Goal: Transaction & Acquisition: Register for event/course

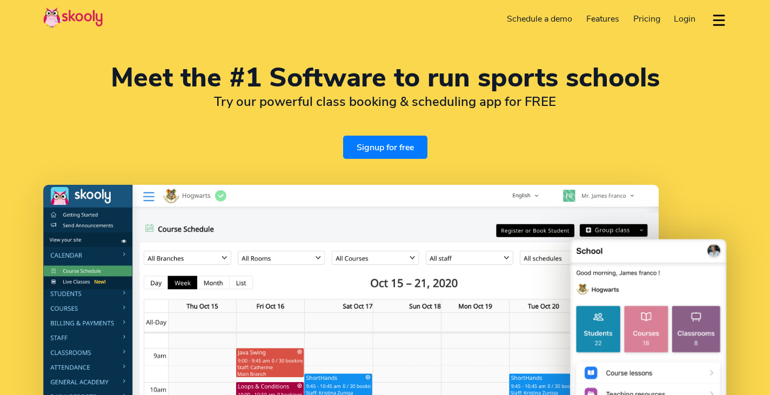
select select "en"
select select "65"
select select "Singapore"
select select "[GEOGRAPHIC_DATA]/[GEOGRAPHIC_DATA]"
click at [387, 149] on link "Signup for free" at bounding box center [385, 147] width 84 height 23
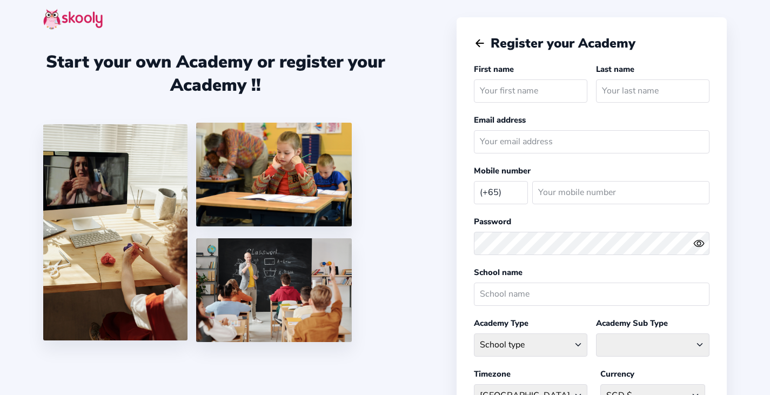
select select "SG"
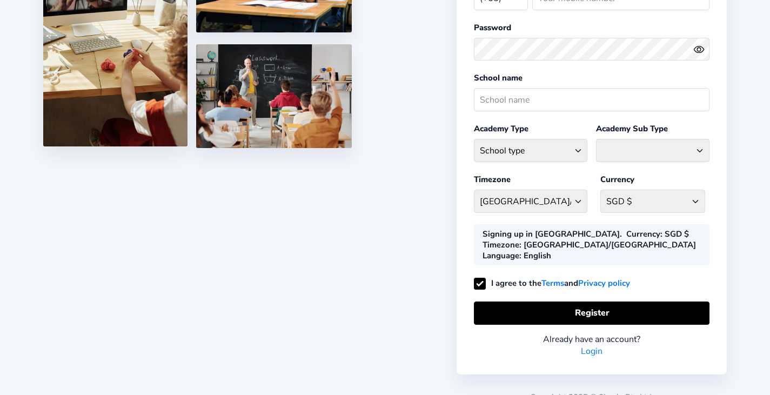
scroll to position [197, 0]
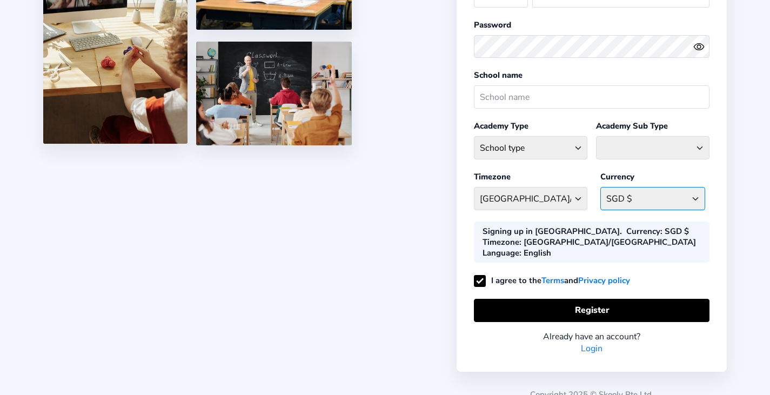
click at [617, 196] on select "SGD $ [GEOGRAPHIC_DATA] AFN - ؋. [GEOGRAPHIC_DATA] ALL - L [GEOGRAPHIC_DATA] DZ…" at bounding box center [652, 198] width 105 height 23
click at [587, 144] on select "School type Academic Afterschool Arts Dance Homeschool Language Martial Arts Mu…" at bounding box center [530, 147] width 113 height 23
select select "SP"
click at [474, 136] on select "School type Academic Afterschool Arts Dance Homeschool Language Martial Arts Mu…" at bounding box center [530, 147] width 113 height 23
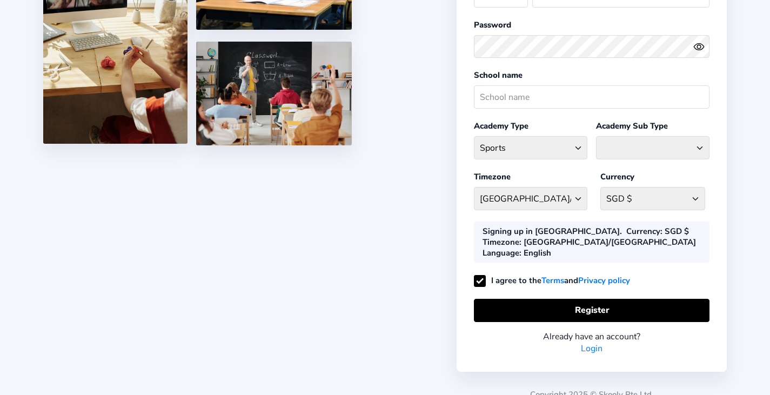
click at [619, 158] on div "Athletics Badminton Baseball Basketball Chess Cricket Hockey Football General S…" at bounding box center [652, 148] width 113 height 32
click at [638, 139] on select "Athletics Badminton Baseball Basketball Chess Cricket Hockey Football General S…" at bounding box center [652, 147] width 113 height 23
select select "T"
click at [596, 136] on select "Athletics Badminton Baseball Basketball Chess Cricket Hockey Football General S…" at bounding box center [652, 147] width 113 height 23
click at [514, 93] on input "text" at bounding box center [592, 96] width 236 height 23
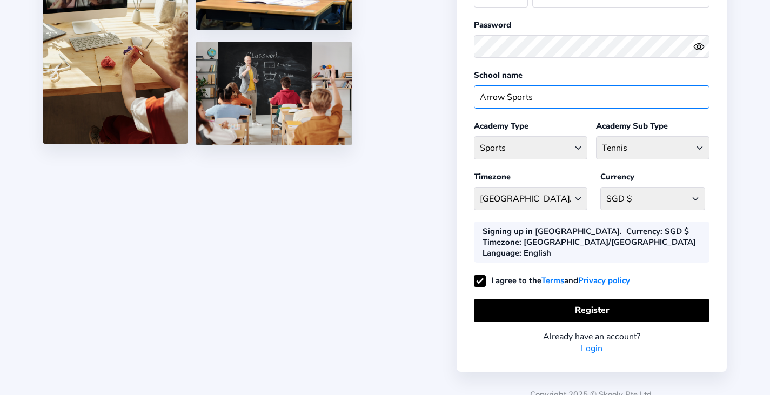
scroll to position [0, 0]
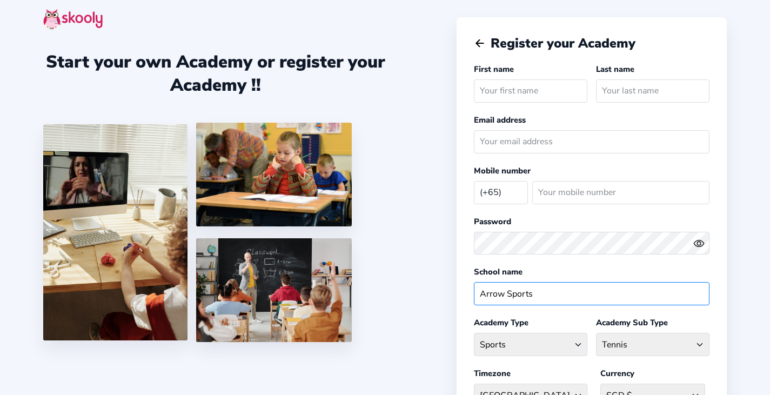
type input "Arrow Sports"
click at [535, 145] on input "email" at bounding box center [592, 141] width 236 height 23
click at [521, 93] on input "text" at bounding box center [530, 90] width 113 height 23
type input "Deepa"
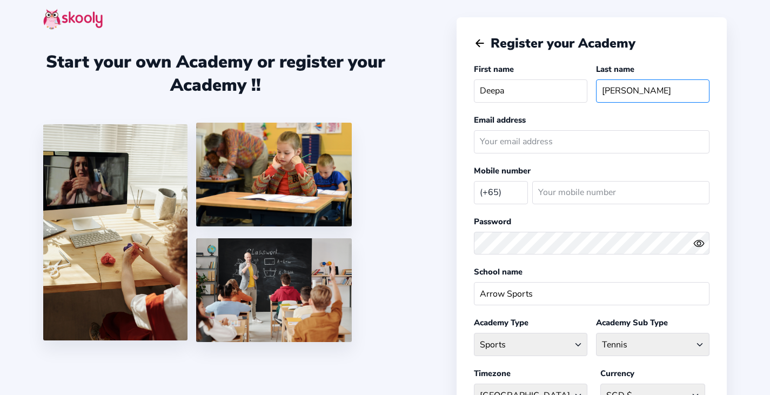
type input "[PERSON_NAME]"
click at [509, 136] on input "email" at bounding box center [592, 141] width 236 height 23
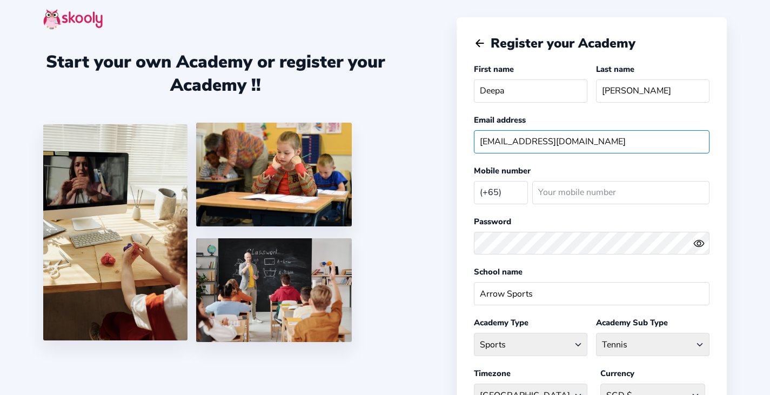
type input "[EMAIL_ADDRESS][DOMAIN_NAME]"
click at [707, 240] on button at bounding box center [701, 243] width 16 height 11
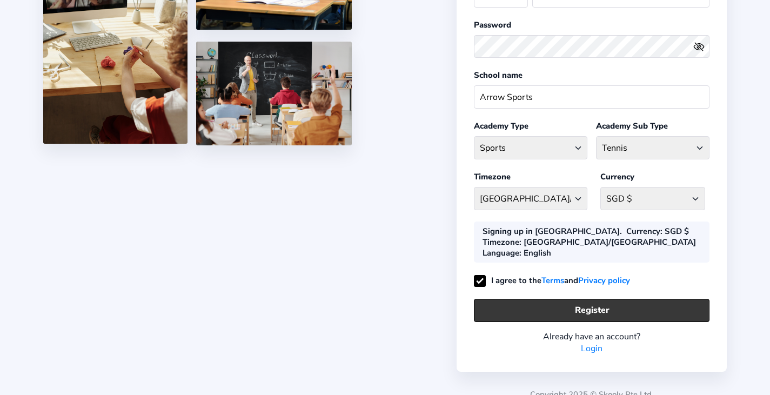
click at [634, 299] on button "Register" at bounding box center [592, 310] width 236 height 23
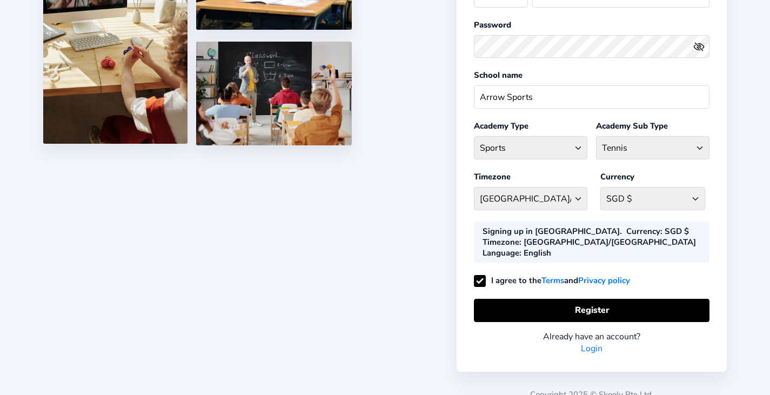
scroll to position [0, 0]
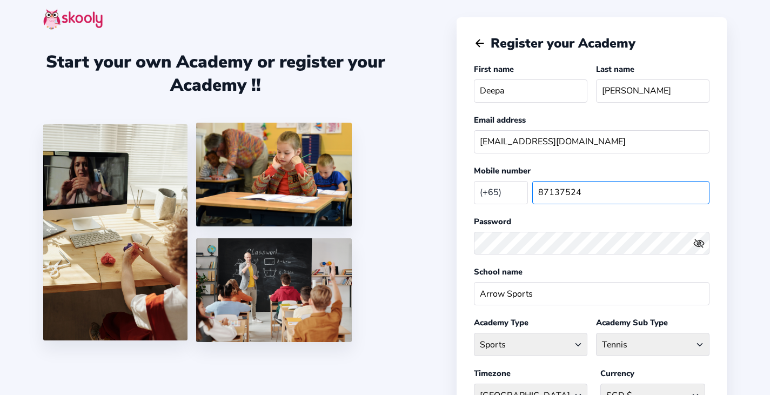
click at [626, 193] on input "87137524" at bounding box center [620, 192] width 177 height 23
type input "8"
type input "98898967"
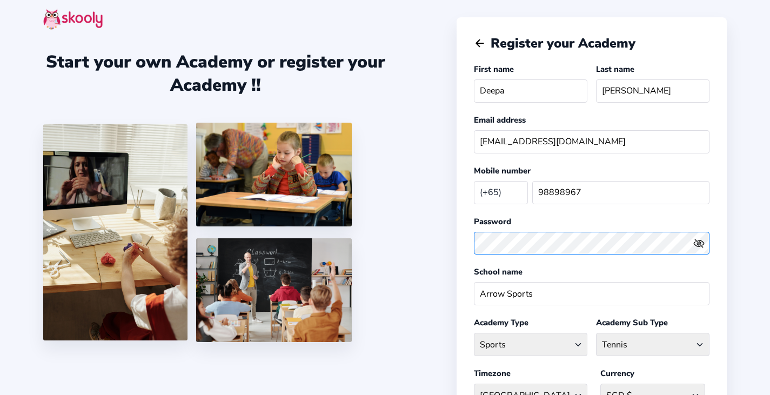
scroll to position [197, 0]
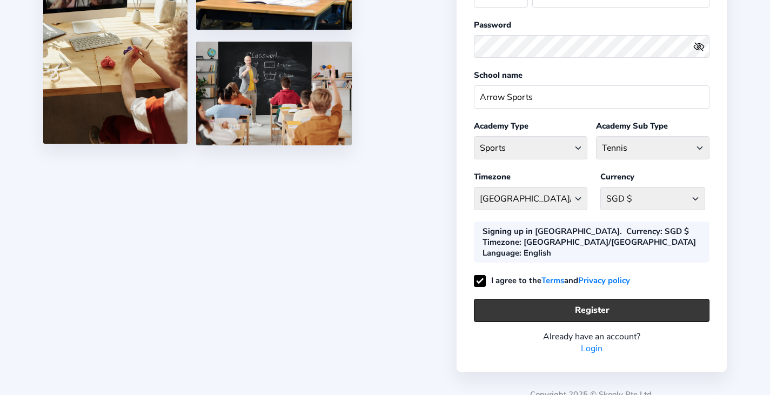
click at [574, 299] on button "Register" at bounding box center [592, 310] width 236 height 23
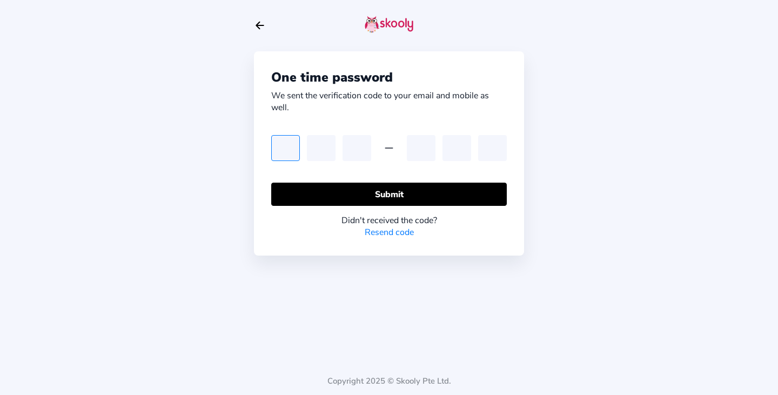
type input "6"
type input "1"
type input "2"
type input "6"
type input "7"
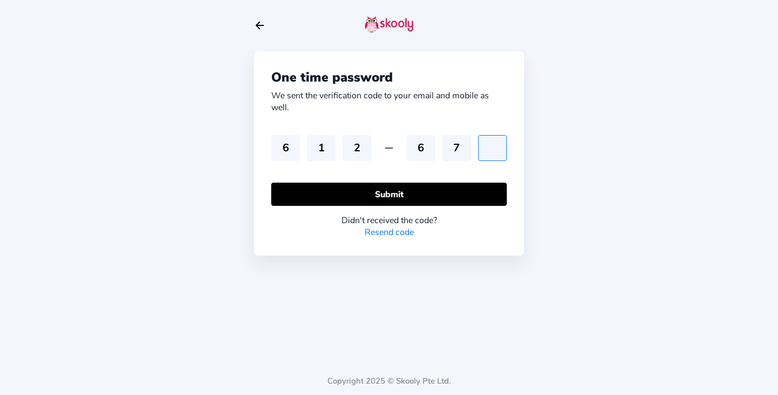
type input "6"
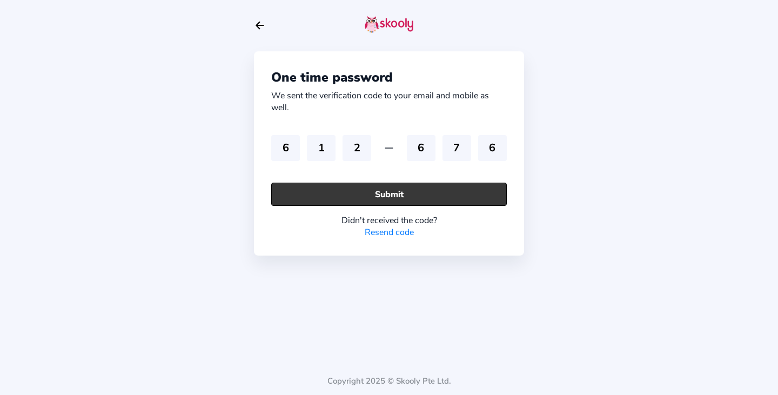
click at [433, 200] on button "Submit" at bounding box center [389, 194] width 236 height 23
